Goal: Download file/media

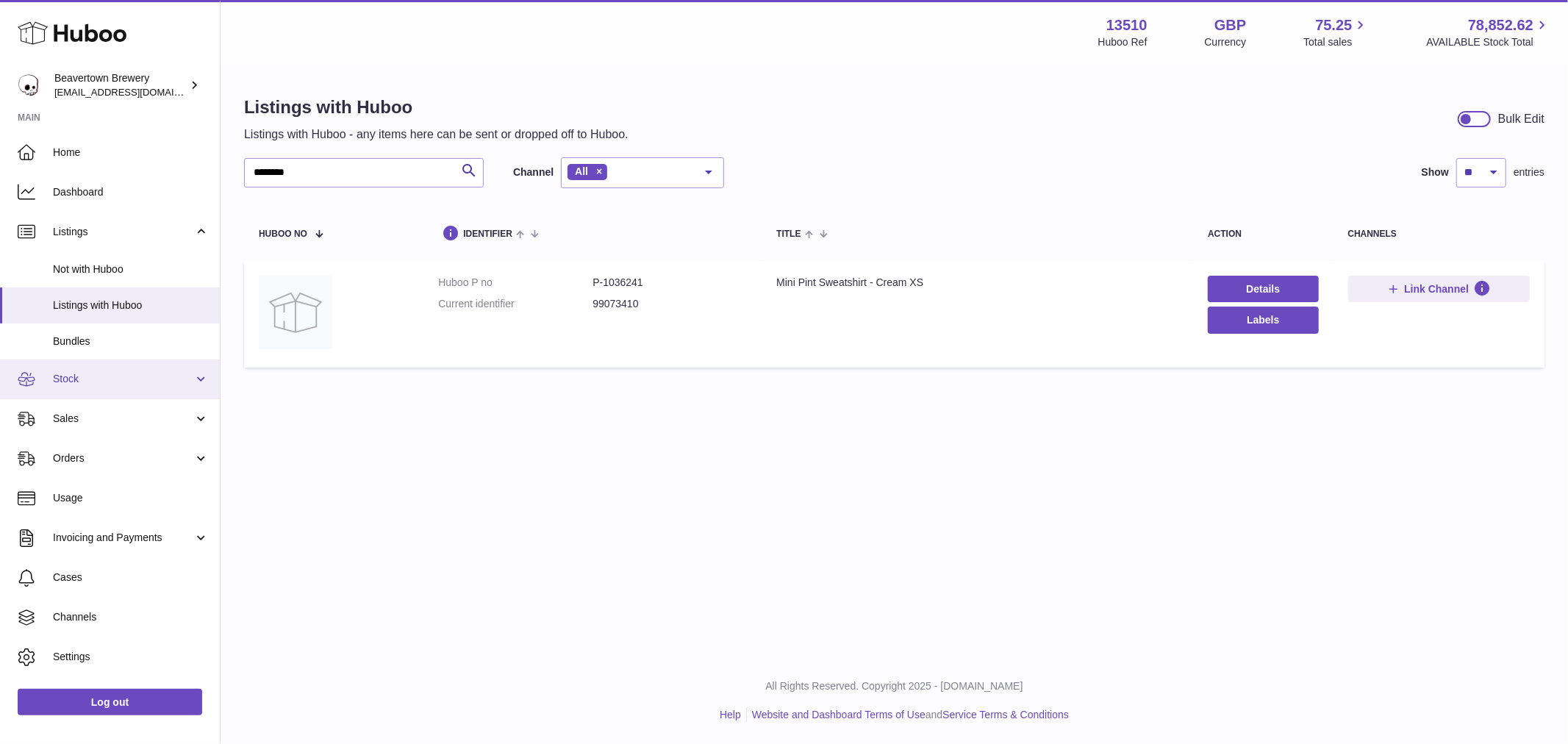
click at [111, 370] on link "Stock" at bounding box center [110, 379] width 220 height 40
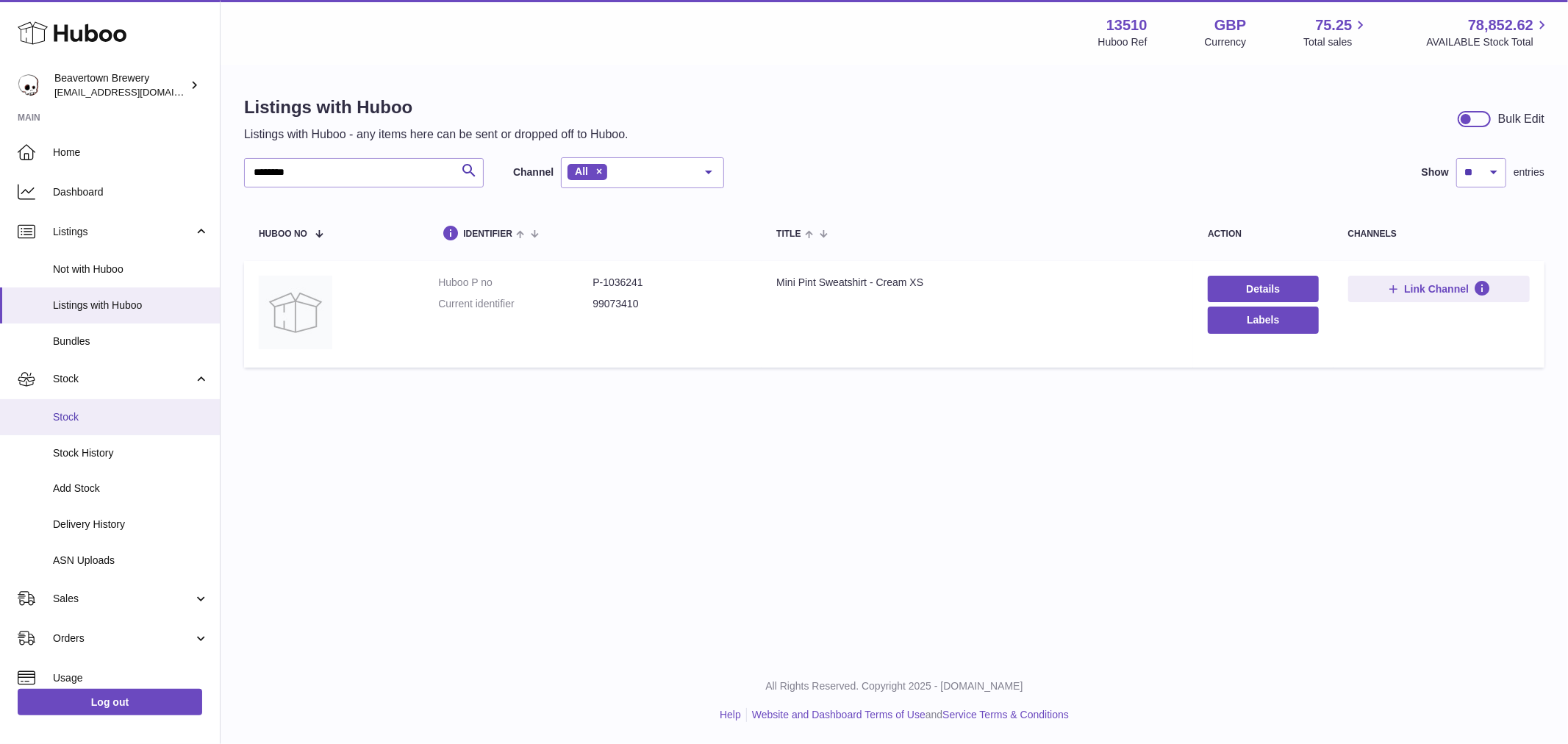
click at [106, 416] on span "Stock" at bounding box center [131, 417] width 155 height 14
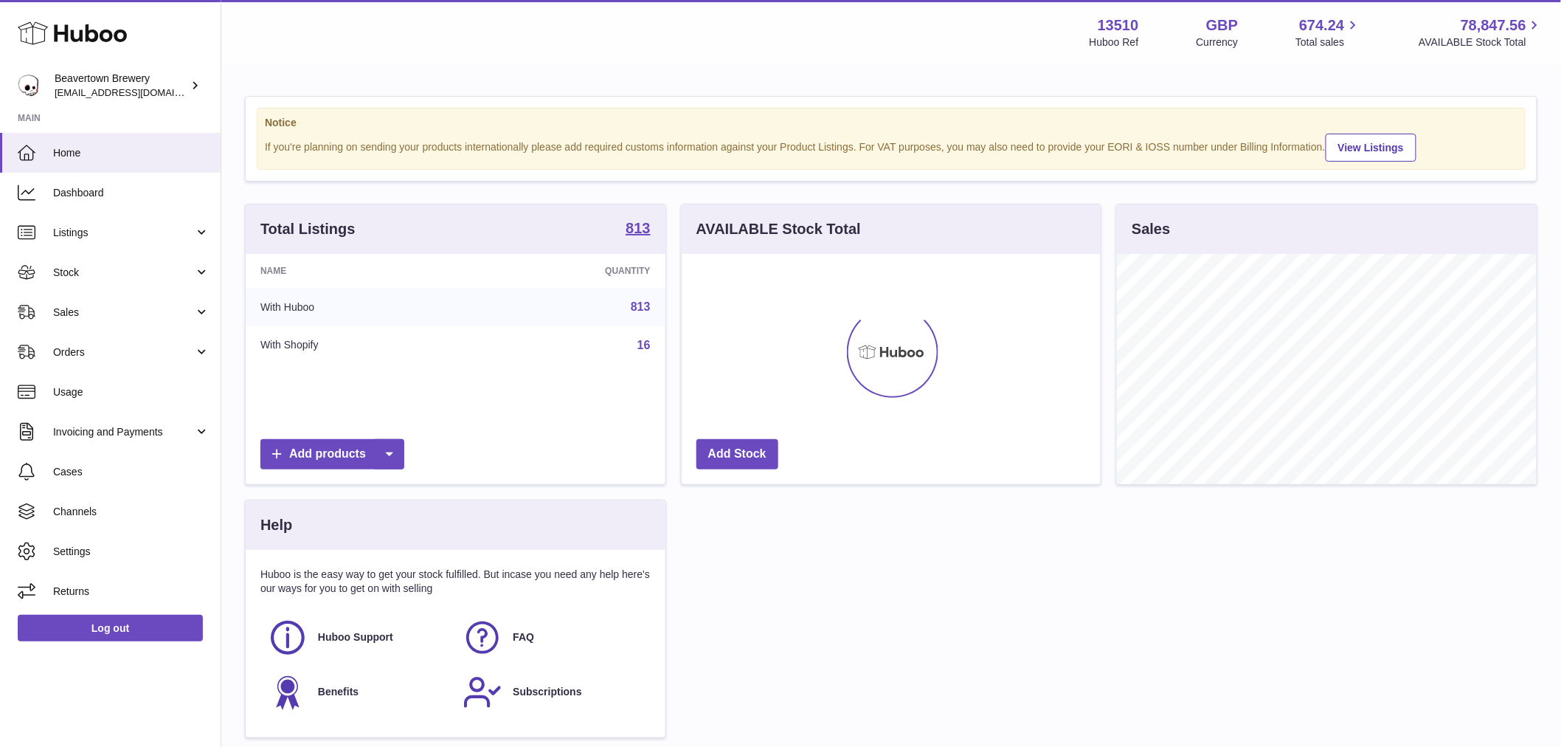
scroll to position [230, 419]
click at [165, 275] on span "Stock" at bounding box center [123, 273] width 141 height 14
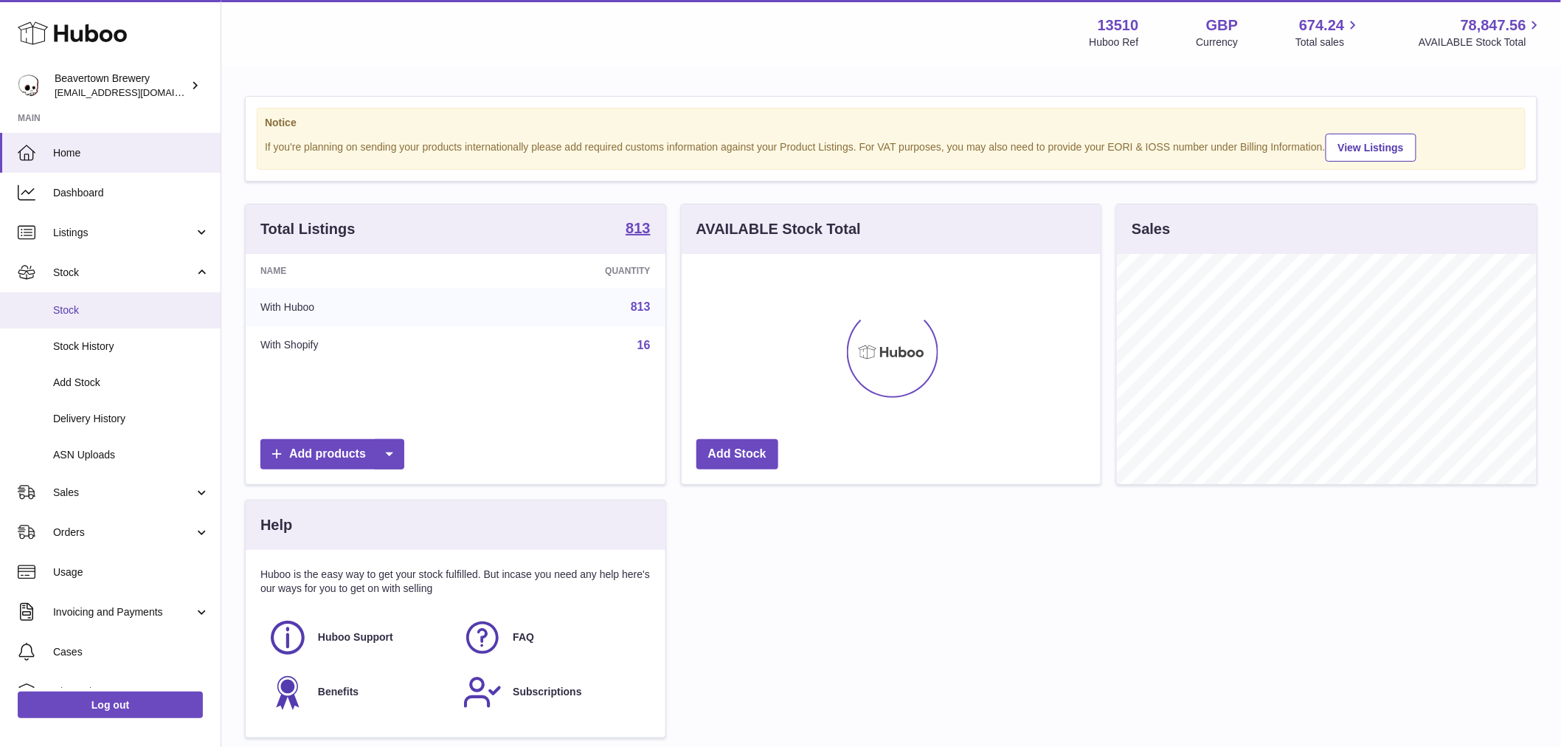
click at [151, 316] on span "Stock" at bounding box center [131, 310] width 156 height 14
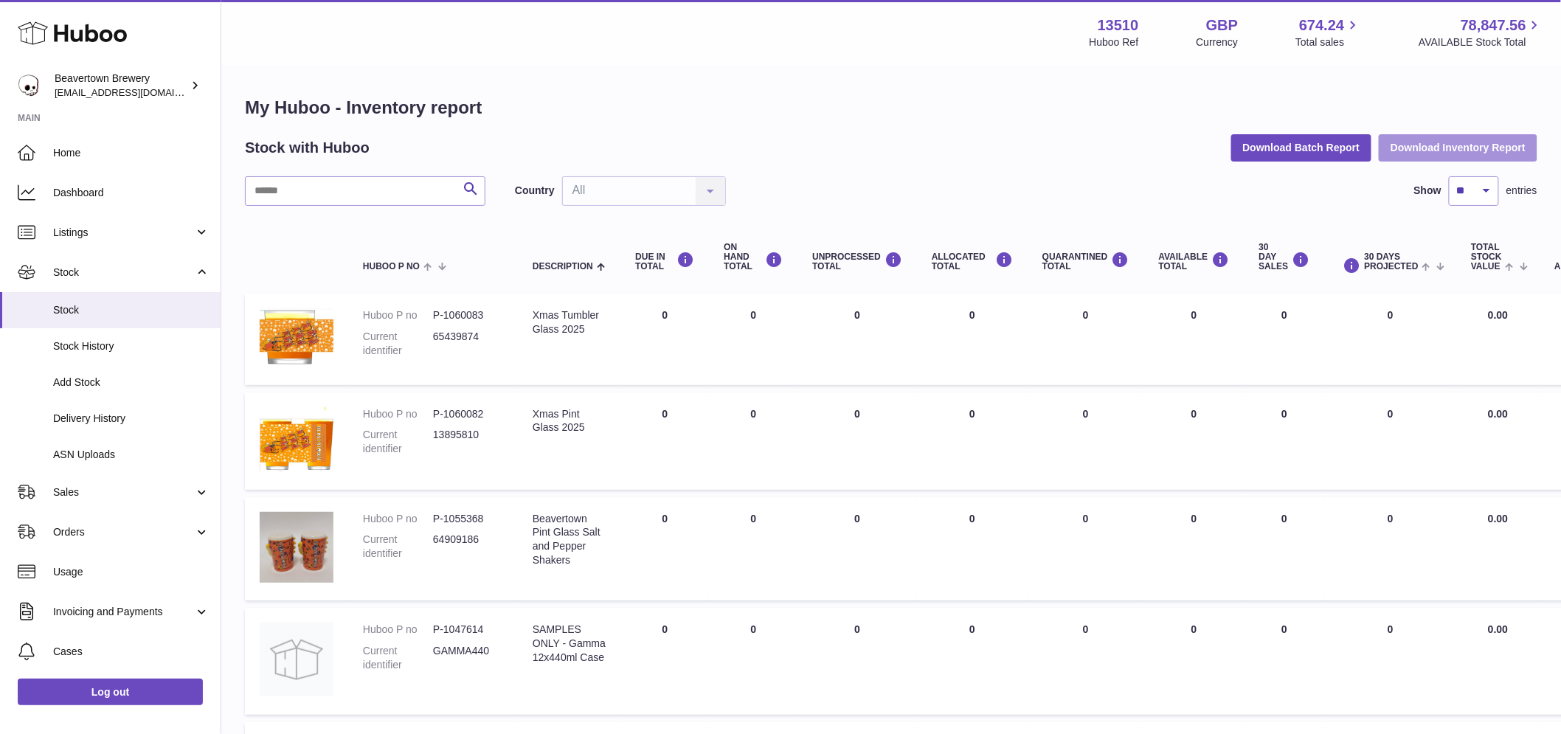
click at [1433, 156] on button "Download Inventory Report" at bounding box center [1458, 147] width 159 height 27
